Goal: Information Seeking & Learning: Learn about a topic

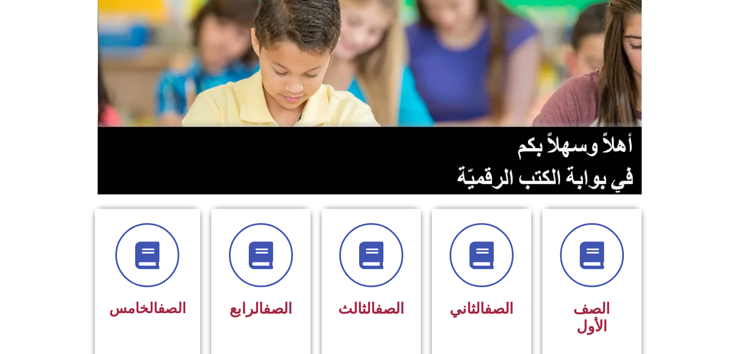
scroll to position [110, 0]
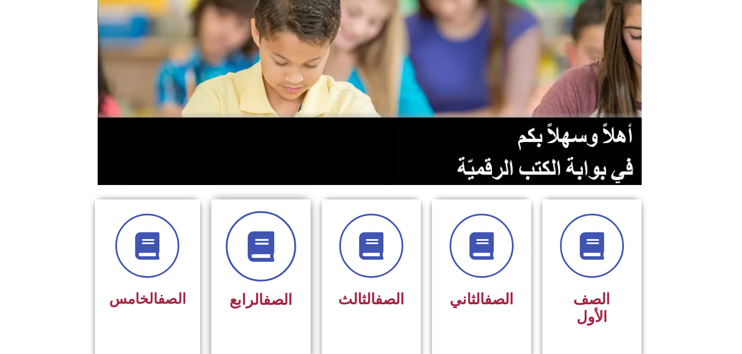
click at [259, 236] on icon at bounding box center [261, 246] width 30 height 30
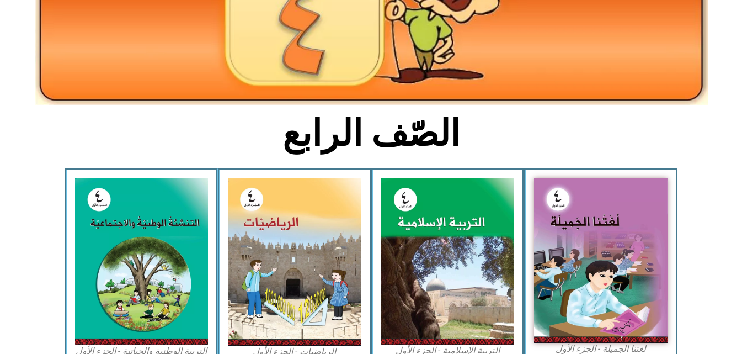
scroll to position [147, 0]
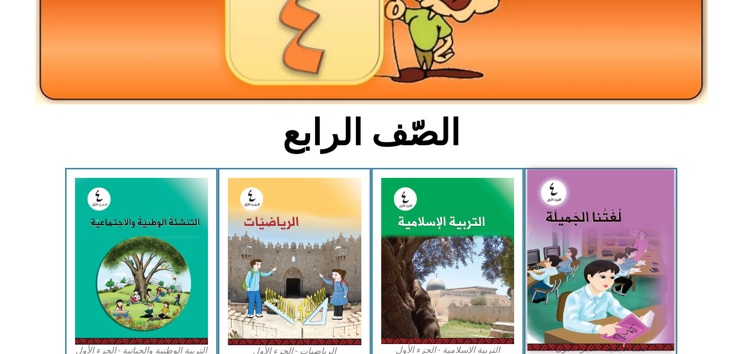
click at [635, 270] on img at bounding box center [601, 259] width 147 height 180
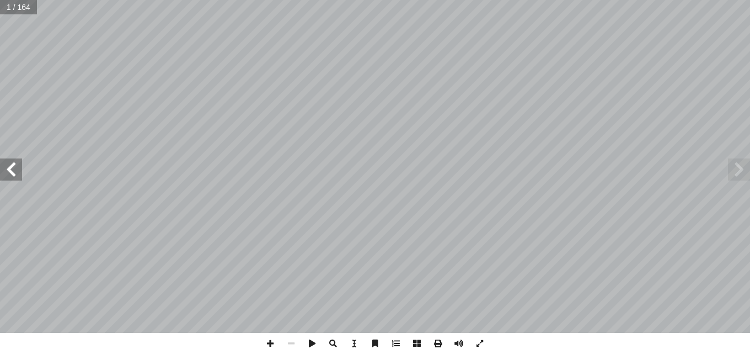
click at [17, 164] on span at bounding box center [11, 169] width 22 height 22
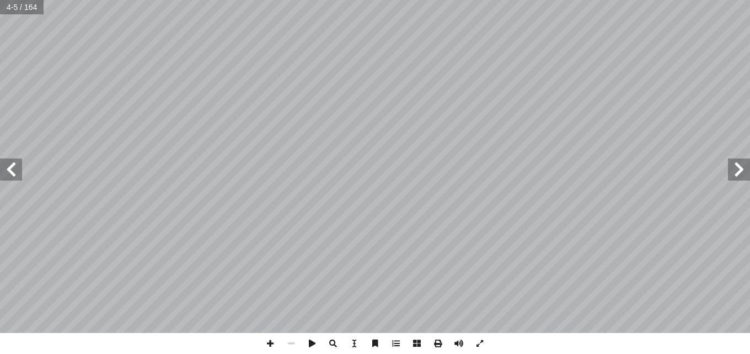
click at [17, 164] on span at bounding box center [11, 169] width 22 height 22
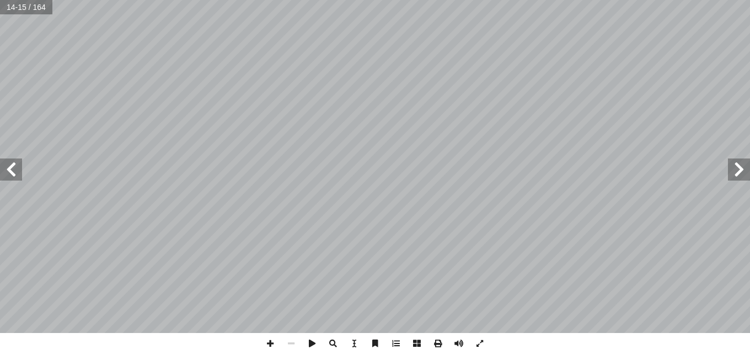
click at [17, 164] on span at bounding box center [11, 169] width 22 height 22
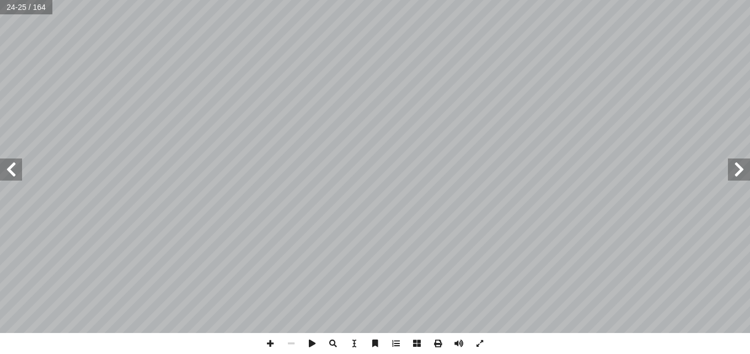
click at [17, 164] on span at bounding box center [11, 169] width 22 height 22
click at [15, 176] on span at bounding box center [11, 169] width 22 height 22
